Goal: Task Accomplishment & Management: Manage account settings

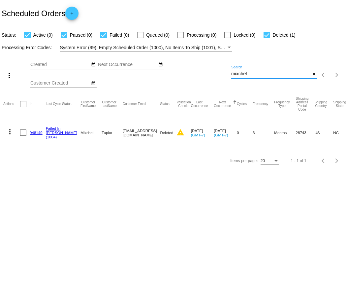
click at [257, 74] on input "mixchel" at bounding box center [270, 73] width 79 height 5
type input "[PERSON_NAME]"
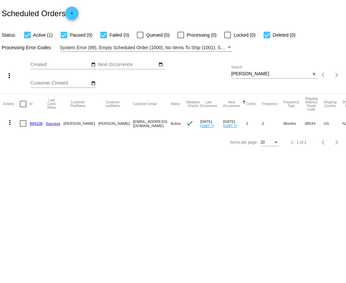
click at [35, 125] on link "894108" at bounding box center [36, 123] width 13 height 4
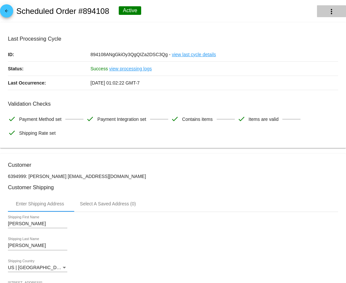
click at [335, 7] on button "more_vert" at bounding box center [331, 11] width 29 height 12
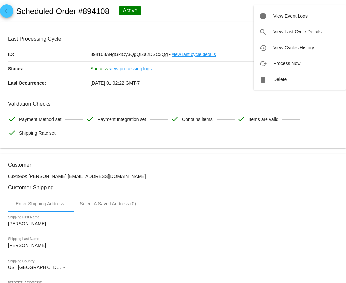
click at [203, 18] on div at bounding box center [173, 141] width 346 height 283
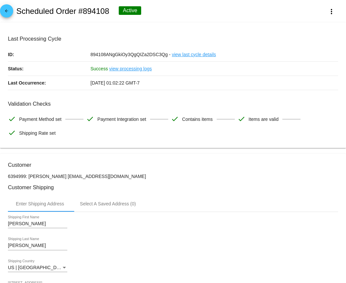
click at [6, 8] on span "arrow_back" at bounding box center [7, 12] width 8 height 16
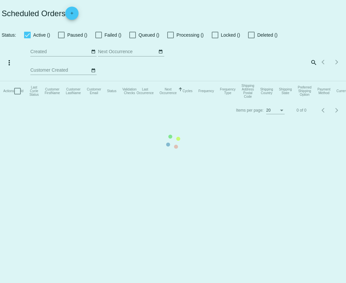
checkbox input "true"
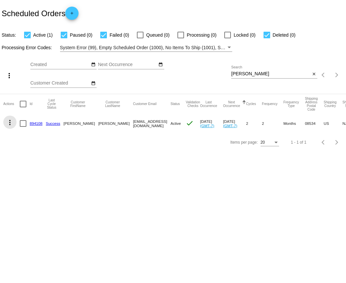
click at [9, 122] on mat-icon "more_vert" at bounding box center [10, 122] width 8 height 8
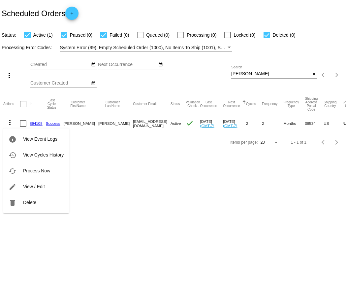
click at [154, 165] on div at bounding box center [173, 141] width 346 height 283
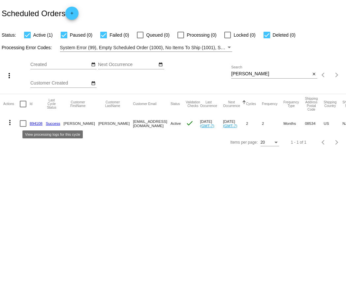
click at [36, 122] on link "894108" at bounding box center [36, 123] width 13 height 4
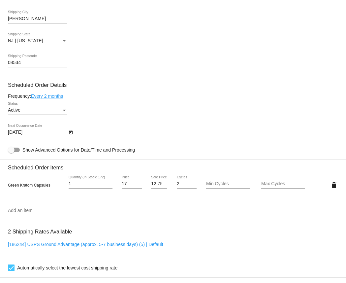
scroll to position [328, 0]
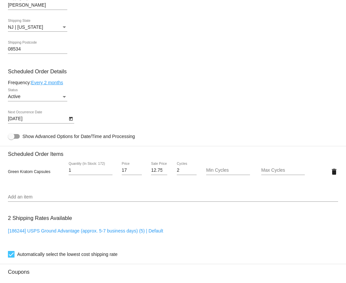
click at [40, 107] on div "Active Status" at bounding box center [37, 97] width 59 height 19
click at [37, 99] on div "Active" at bounding box center [34, 96] width 53 height 5
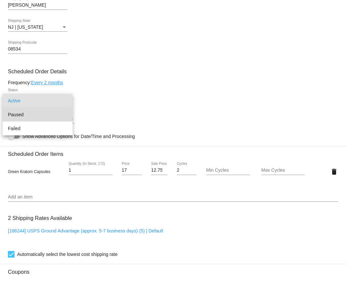
click at [27, 116] on span "Paused" at bounding box center [37, 115] width 59 height 14
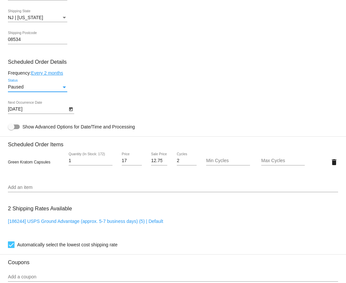
scroll to position [536, 0]
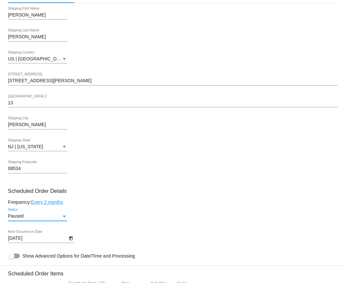
scroll to position [208, 0]
